Goal: Task Accomplishment & Management: Manage account settings

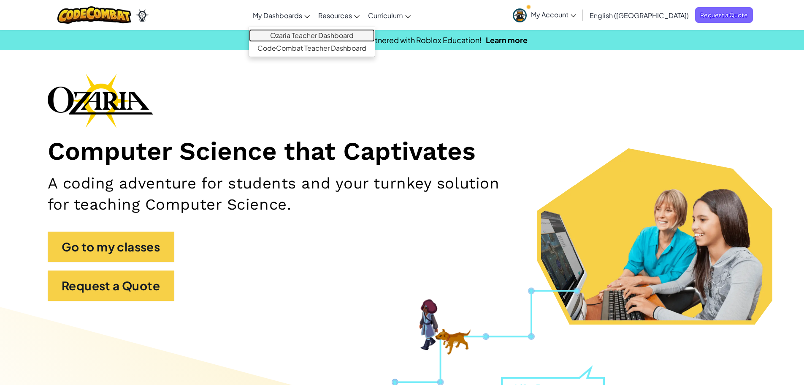
click at [341, 37] on link "Ozaria Teacher Dashboard" at bounding box center [312, 35] width 126 height 13
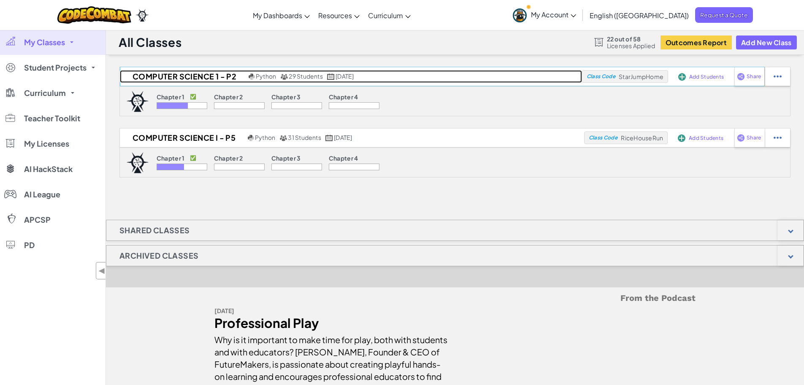
click at [354, 73] on span "[DATE]" at bounding box center [345, 76] width 18 height 8
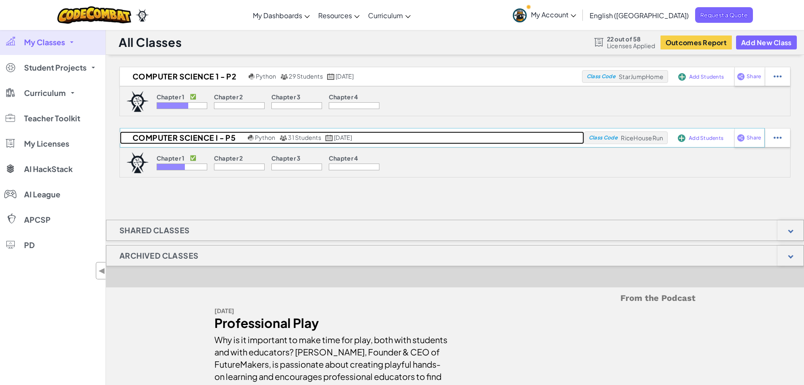
click at [320, 136] on span "31 Students" at bounding box center [304, 137] width 33 height 8
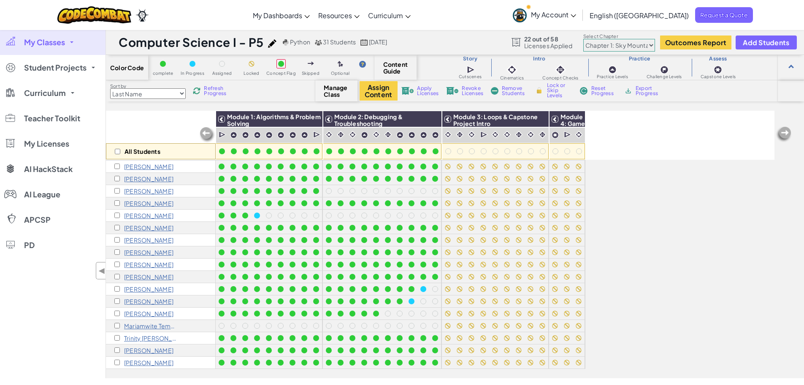
scroll to position [178, 0]
click at [117, 212] on input "checkbox" at bounding box center [116, 214] width 5 height 5
checkbox input "true"
click at [509, 91] on span "Remove Students" at bounding box center [514, 91] width 25 height 10
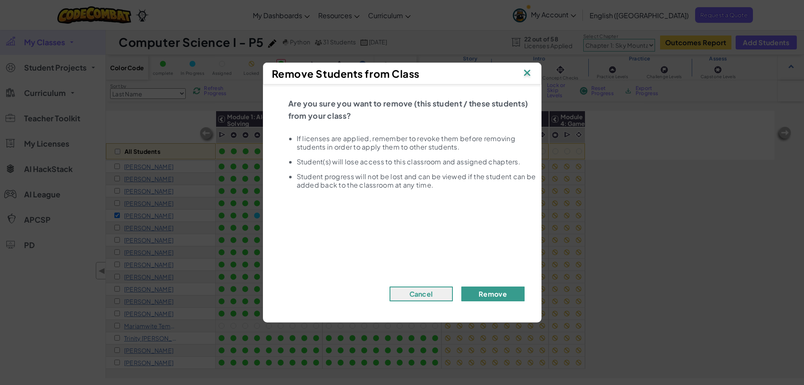
click at [489, 293] on button "Remove" at bounding box center [492, 293] width 63 height 15
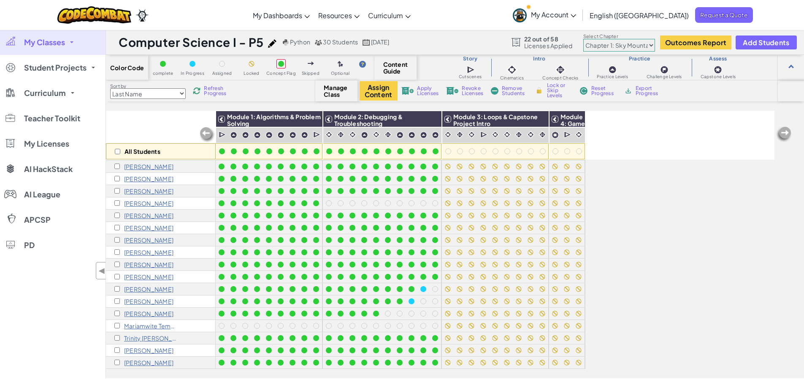
scroll to position [165, 0]
click at [117, 323] on input "checkbox" at bounding box center [116, 325] width 5 height 5
checkbox input "true"
click at [507, 89] on span "Remove Students" at bounding box center [514, 91] width 25 height 10
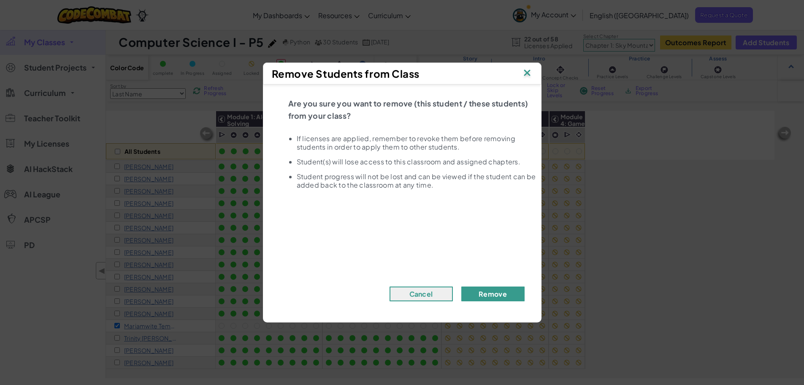
click at [502, 297] on button "Remove" at bounding box center [492, 293] width 63 height 15
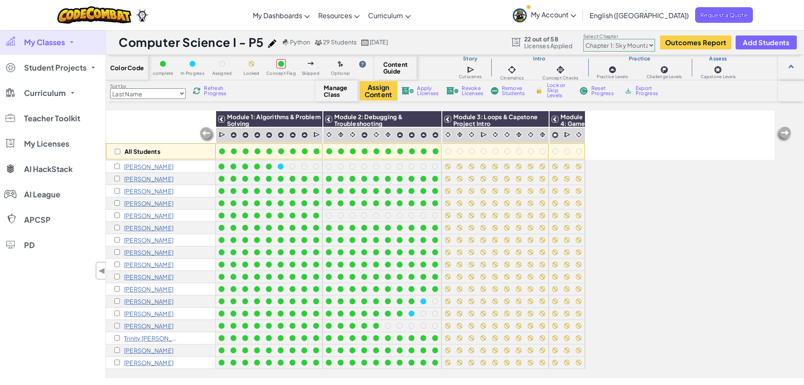
scroll to position [153, 0]
drag, startPoint x: 671, startPoint y: 191, endPoint x: 647, endPoint y: 194, distance: 24.7
click at [670, 191] on div "All Students Module 1: Algorithms & Problem Solving Module 2: Debugging & Troub…" at bounding box center [440, 197] width 669 height 342
click at [539, 118] on img at bounding box center [539, 119] width 15 height 13
checkbox input "true"
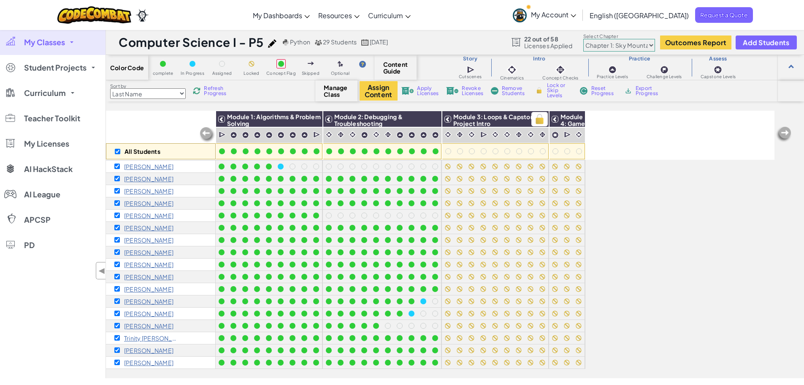
checkbox input "true"
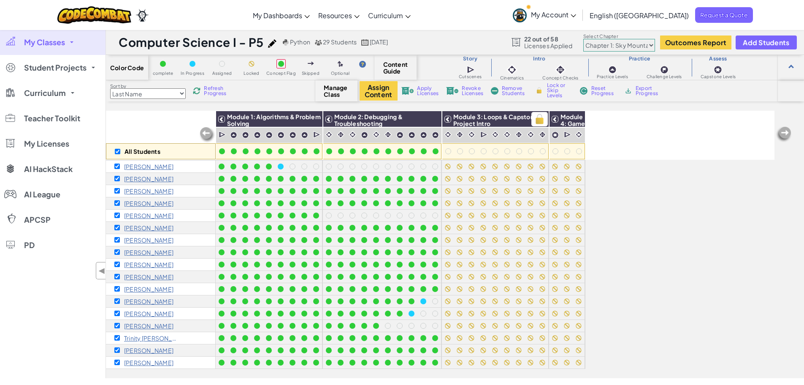
checkbox input "true"
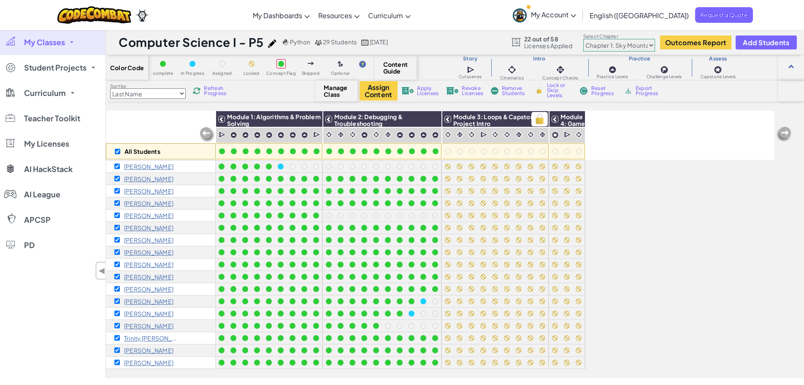
checkbox input "true"
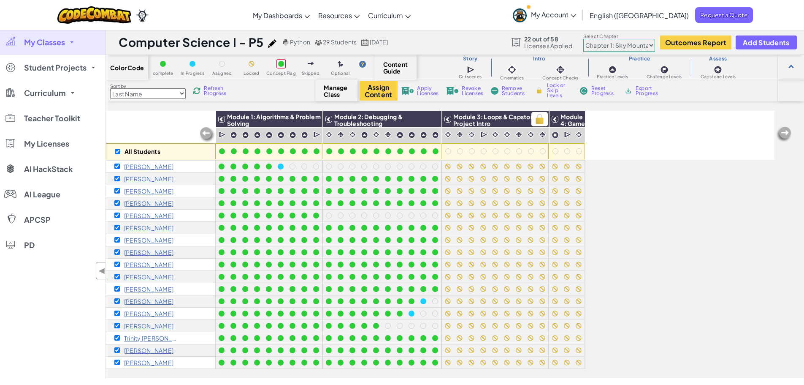
checkbox input "true"
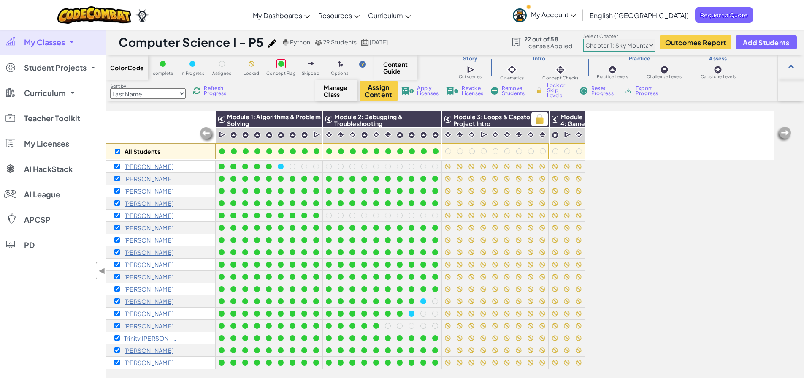
checkbox input "true"
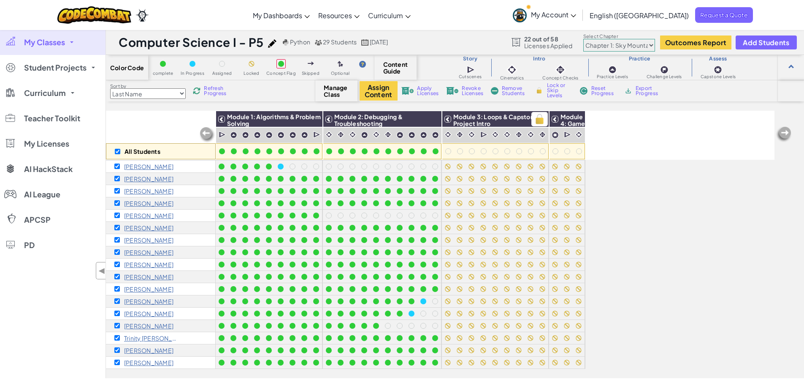
checkbox input "true"
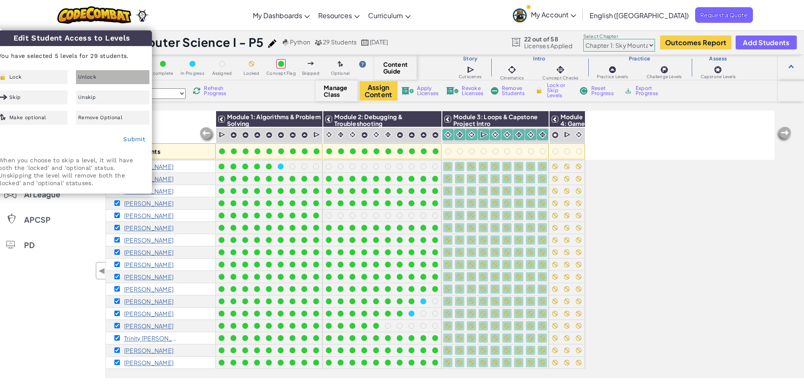
click at [92, 80] on div "Unlock" at bounding box center [112, 77] width 73 height 14
click at [133, 138] on link "Submit" at bounding box center [134, 139] width 22 height 7
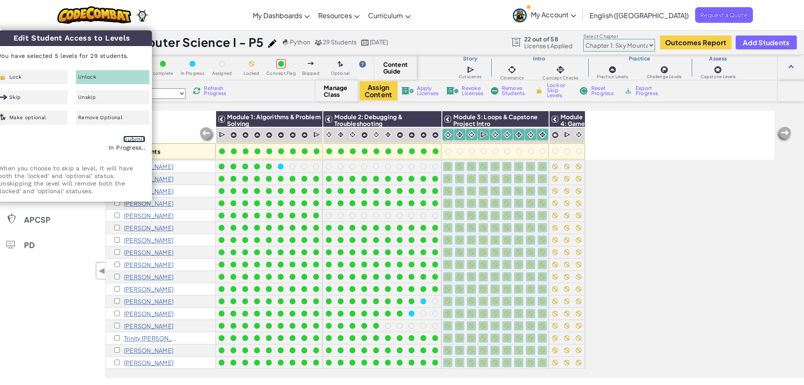
checkbox input "false"
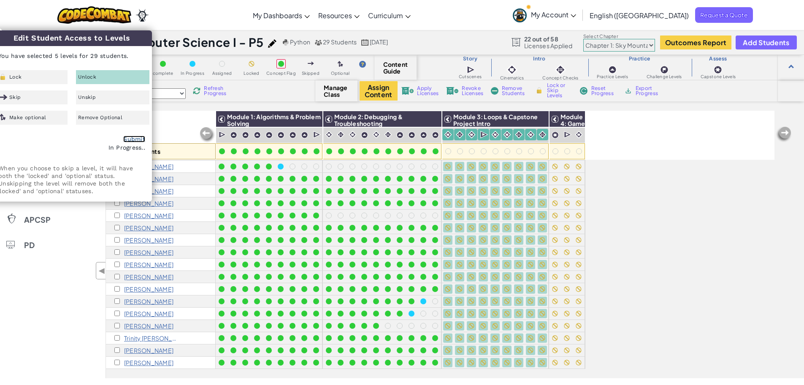
checkbox input "false"
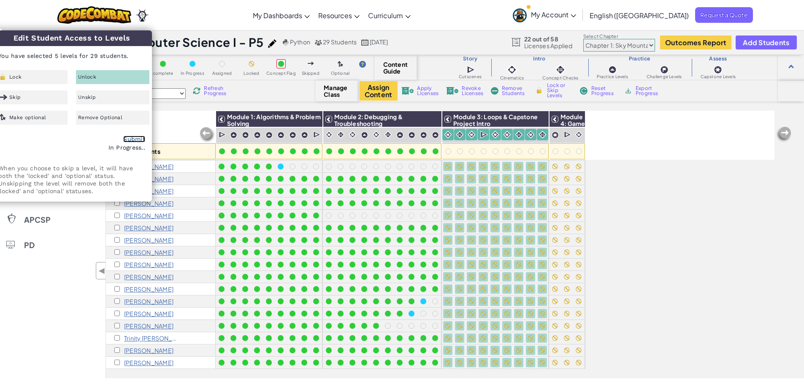
checkbox input "false"
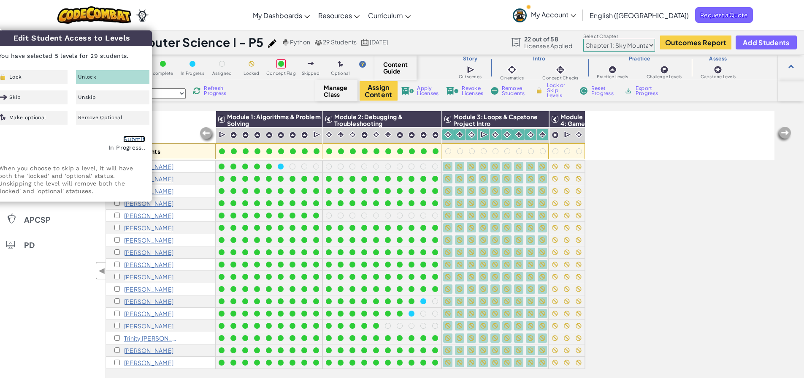
checkbox input "false"
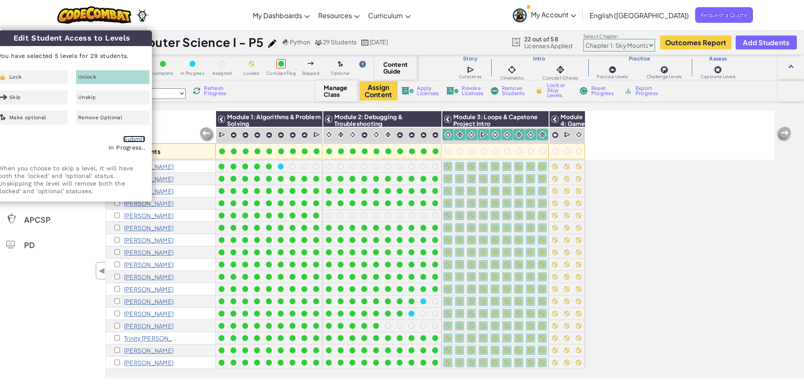
checkbox input "false"
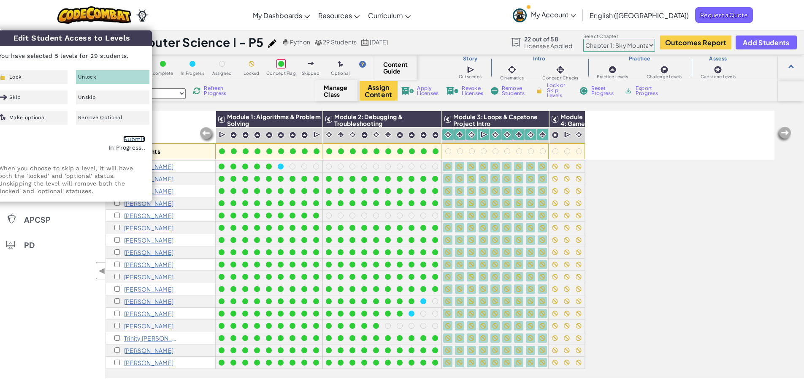
checkbox input "false"
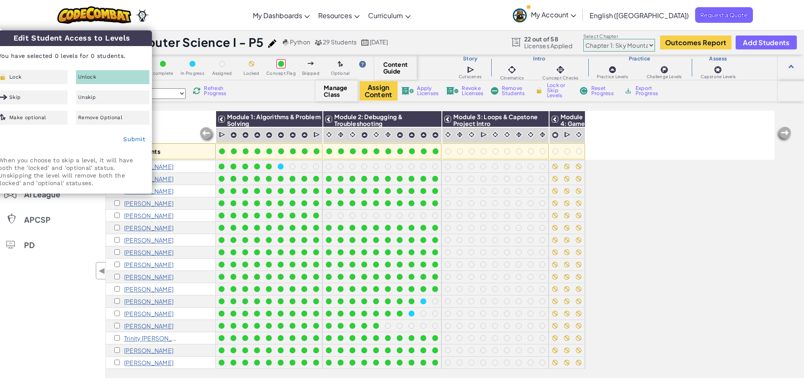
click at [632, 170] on div "All Students Module 1: Algorithms & Problem Solving Module 2: Debugging & Troub…" at bounding box center [440, 197] width 669 height 342
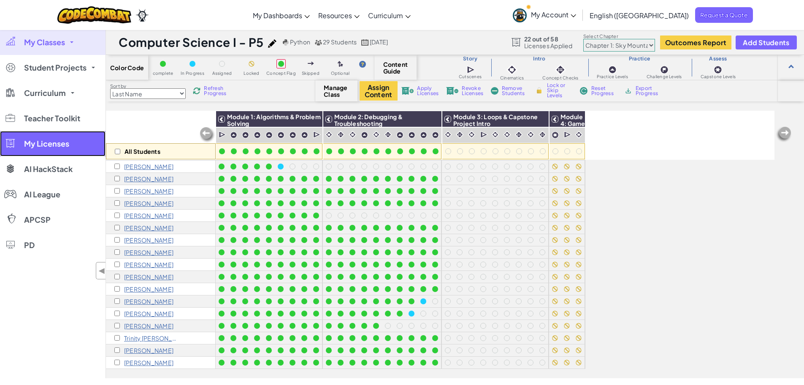
click at [46, 144] on span "My Licenses" at bounding box center [46, 144] width 45 height 8
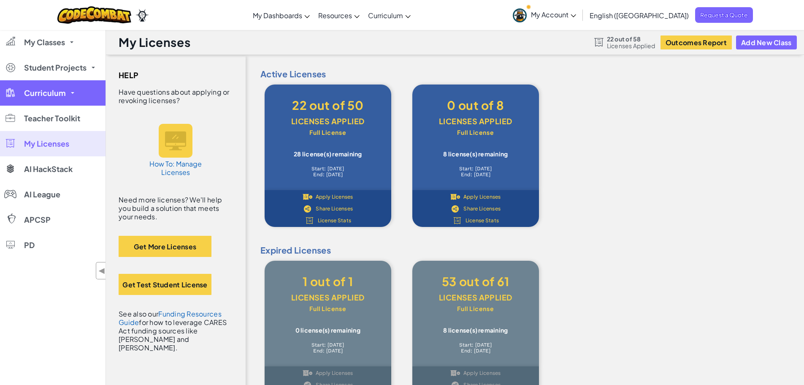
click at [62, 98] on link "Curriculum" at bounding box center [53, 92] width 106 height 25
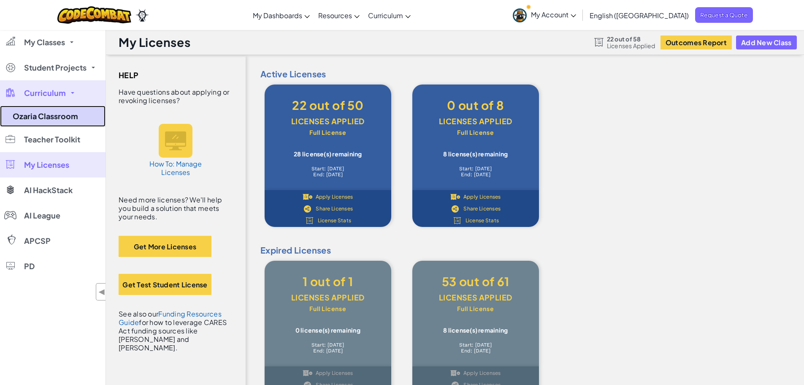
click at [62, 114] on link "Ozaria Classroom" at bounding box center [53, 116] width 106 height 21
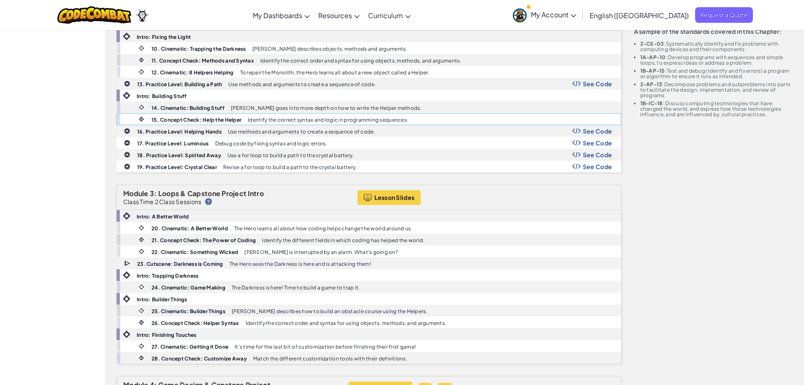
scroll to position [380, 0]
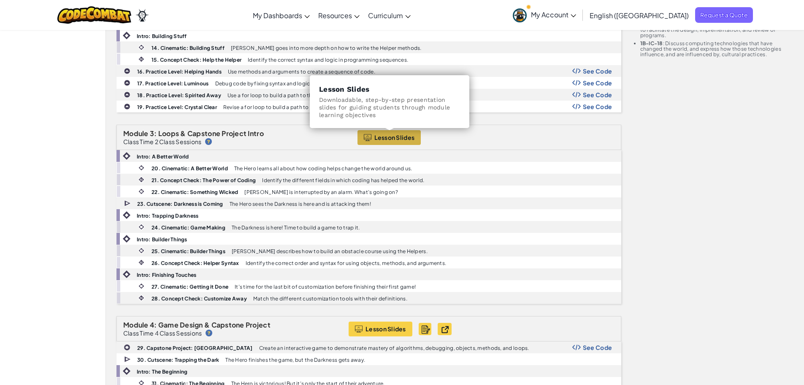
click at [403, 137] on span "Lesson Slides" at bounding box center [394, 137] width 41 height 7
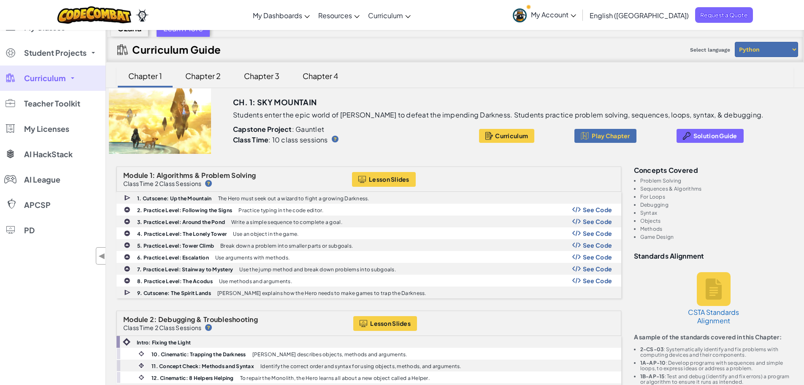
scroll to position [0, 0]
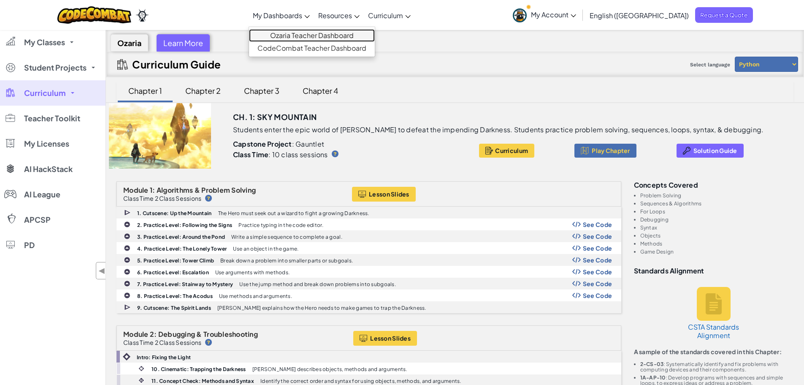
click at [331, 34] on link "Ozaria Teacher Dashboard" at bounding box center [312, 35] width 126 height 13
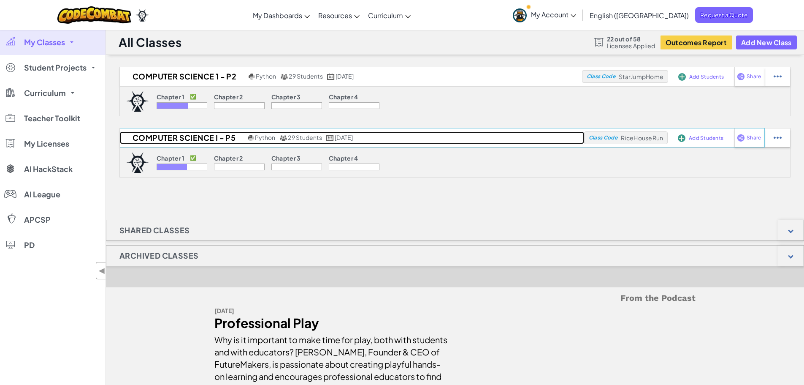
click at [196, 134] on h2 "Computer Science I - P5" at bounding box center [183, 137] width 126 height 13
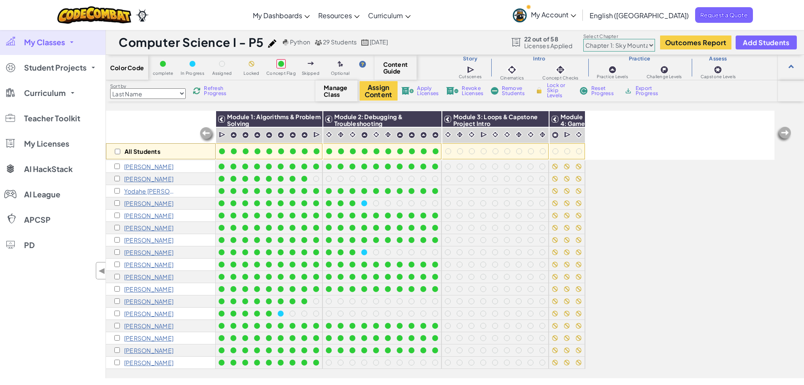
click at [213, 89] on span "Refresh Progress" at bounding box center [217, 91] width 26 height 10
click at [581, 119] on img at bounding box center [576, 119] width 15 height 13
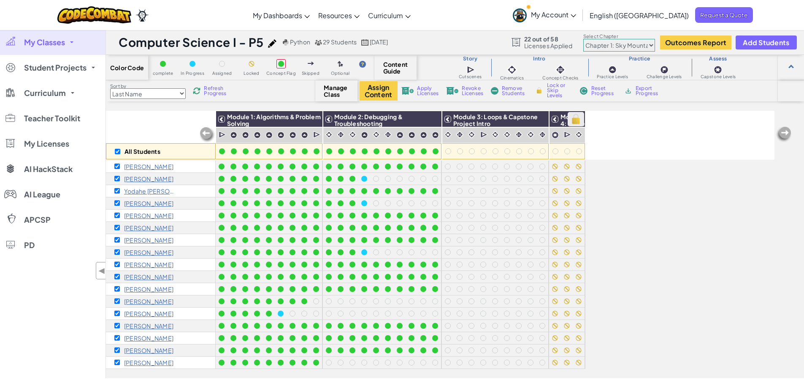
checkbox input "true"
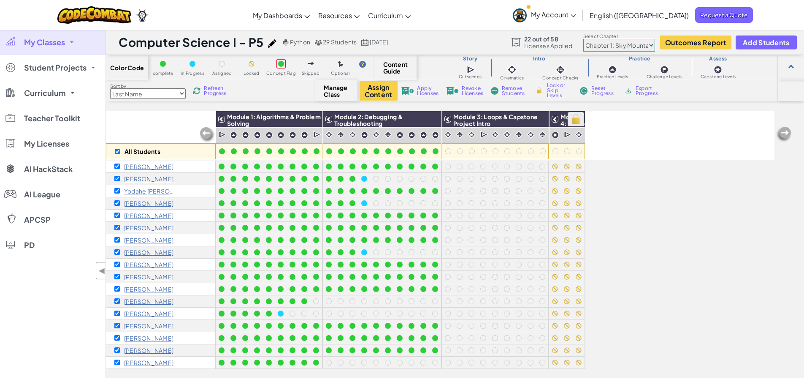
checkbox input "true"
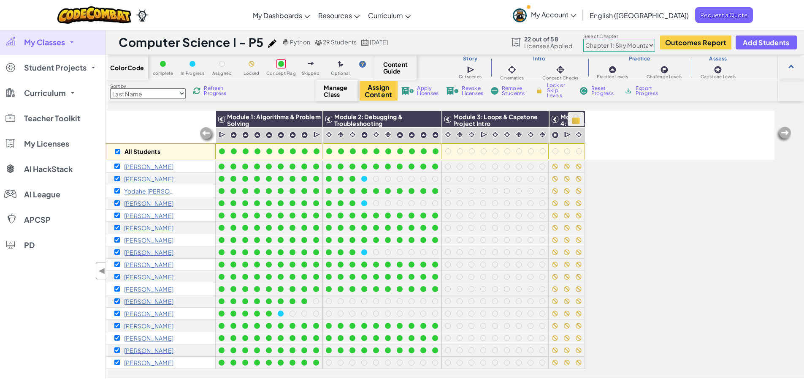
checkbox input "true"
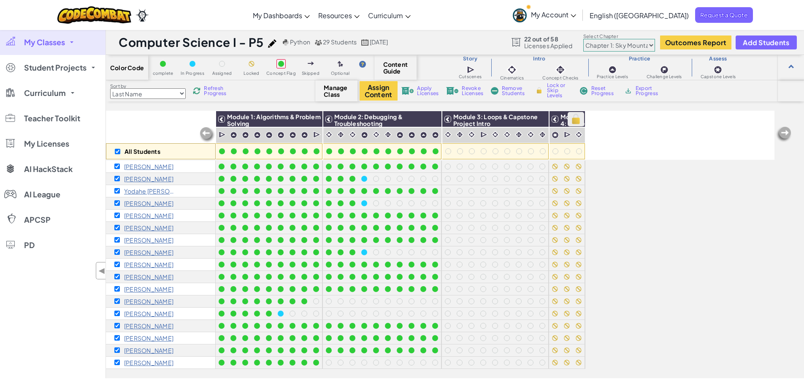
checkbox input "true"
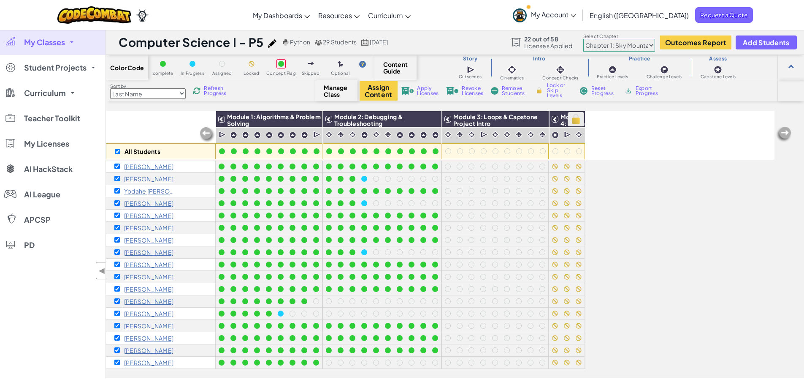
checkbox input "true"
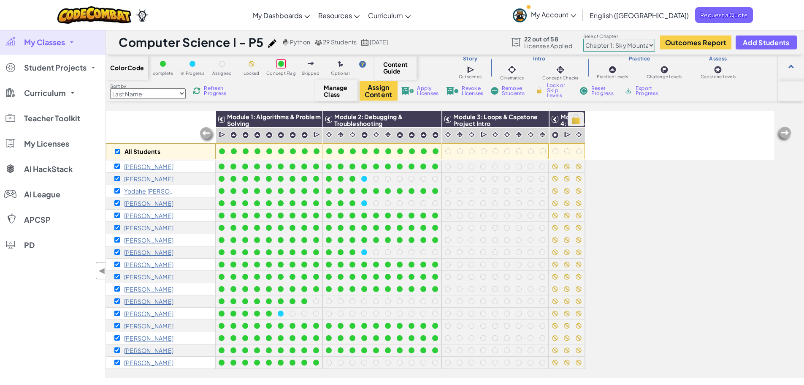
checkbox input "true"
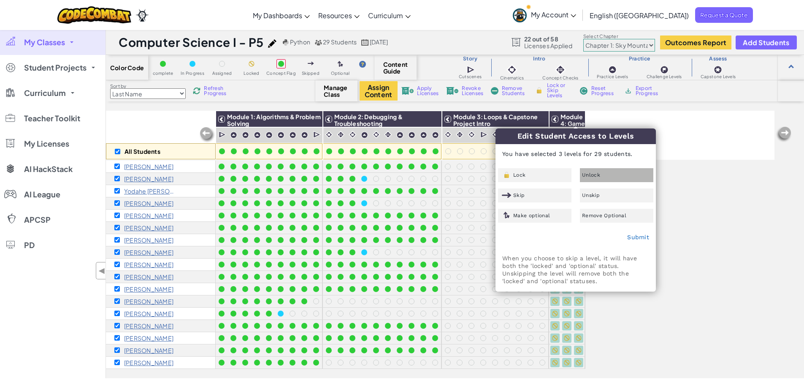
click at [598, 170] on div "Unlock" at bounding box center [616, 175] width 73 height 14
click at [642, 236] on link "Submit" at bounding box center [638, 236] width 22 height 7
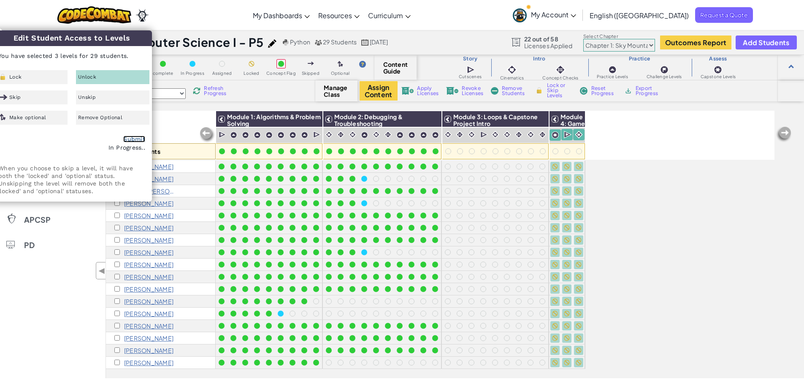
checkbox input "false"
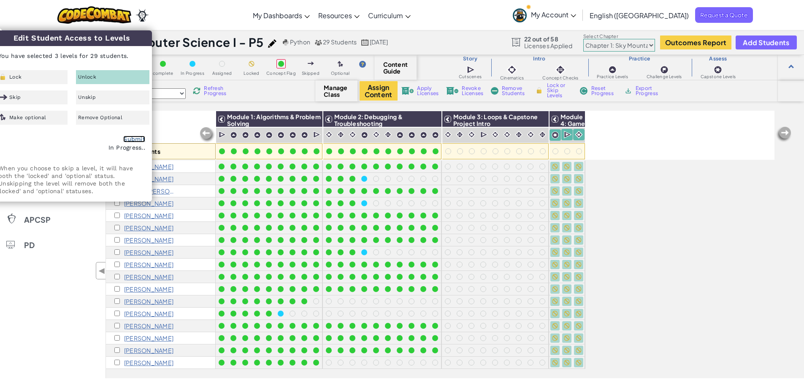
checkbox input "false"
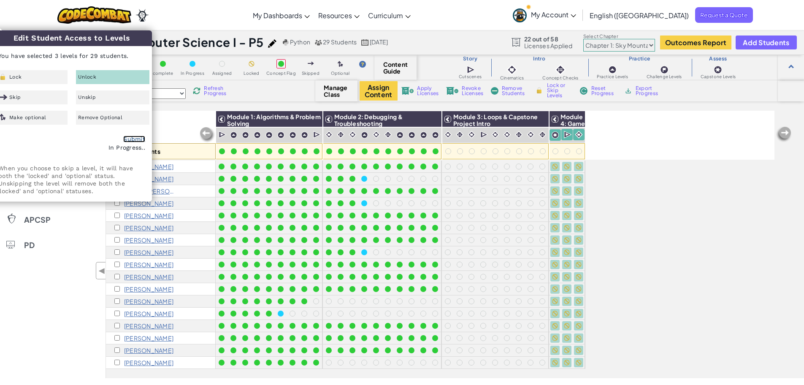
checkbox input "false"
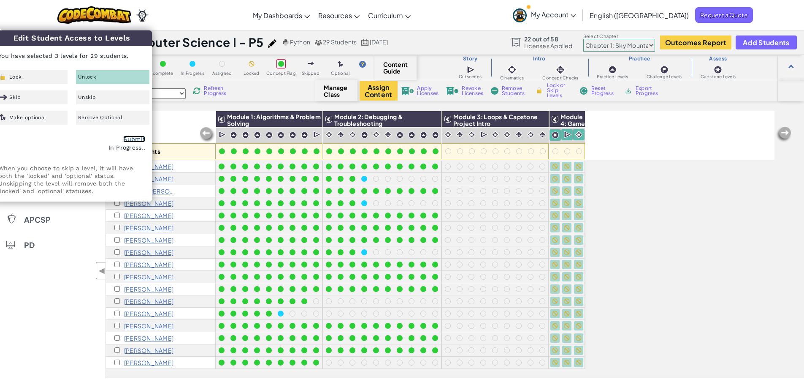
checkbox input "false"
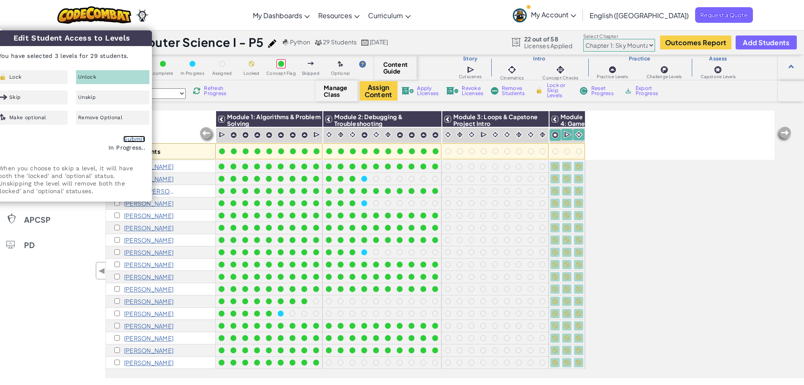
checkbox input "false"
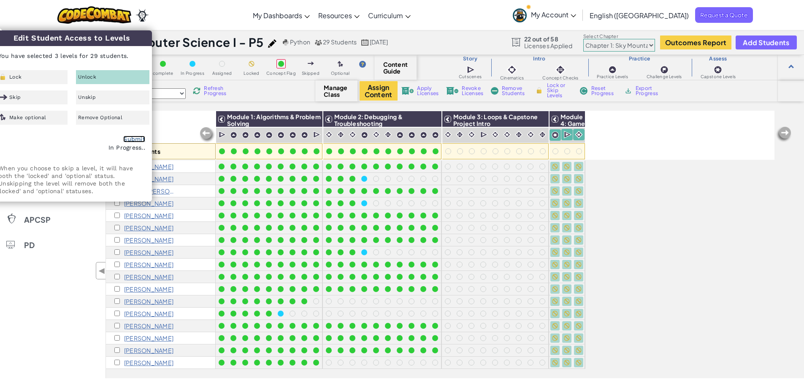
checkbox input "false"
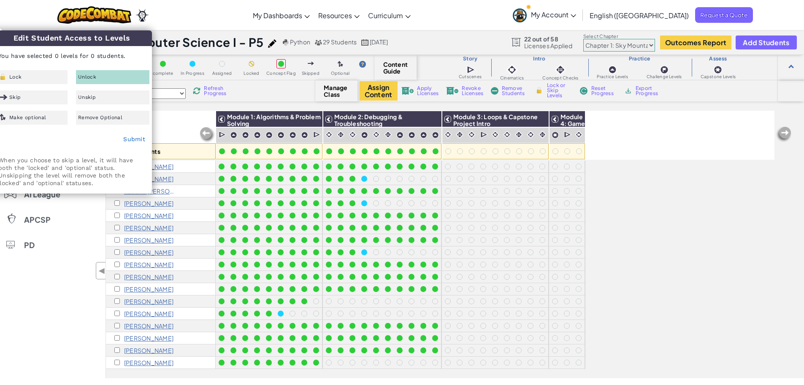
click at [184, 120] on div "All Students" at bounding box center [161, 135] width 110 height 49
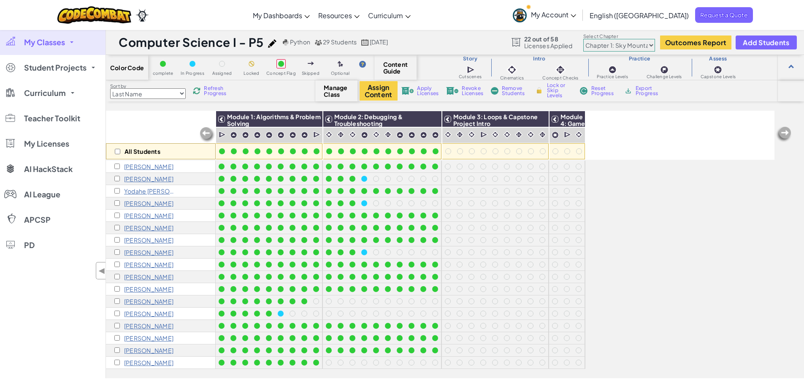
click at [226, 89] on span "Refresh Progress" at bounding box center [217, 91] width 26 height 10
click at [216, 92] on span "Refresh Progress" at bounding box center [217, 91] width 26 height 10
click at [622, 239] on div "All Students Module 1: Algorithms & Problem Solving Module 2: Debugging & Troub…" at bounding box center [440, 197] width 669 height 342
click at [680, 233] on div "All Students Module 1: Algorithms & Problem Solving Module 2: Debugging & Troub…" at bounding box center [440, 197] width 669 height 342
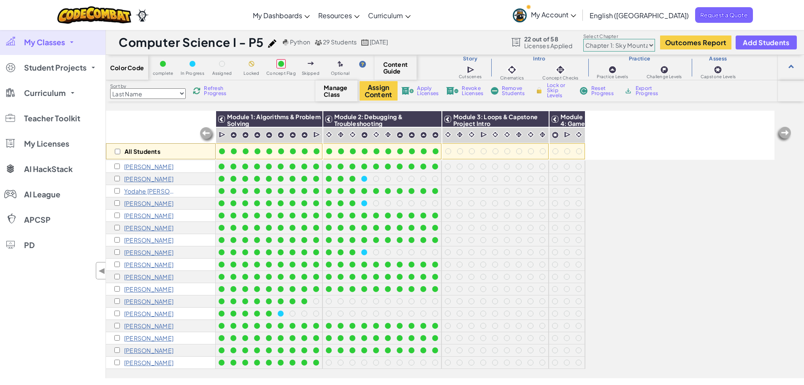
click at [666, 278] on div "All Students Module 1: Algorithms & Problem Solving Module 2: Debugging & Troub…" at bounding box center [440, 197] width 669 height 342
click at [670, 198] on div "All Students Module 1: Algorithms & Problem Solving Module 2: Debugging & Troub…" at bounding box center [440, 197] width 669 height 342
click at [640, 207] on div "All Students Module 1: Algorithms & Problem Solving Module 2: Debugging & Troub…" at bounding box center [440, 197] width 669 height 342
